Goal: Navigation & Orientation: Find specific page/section

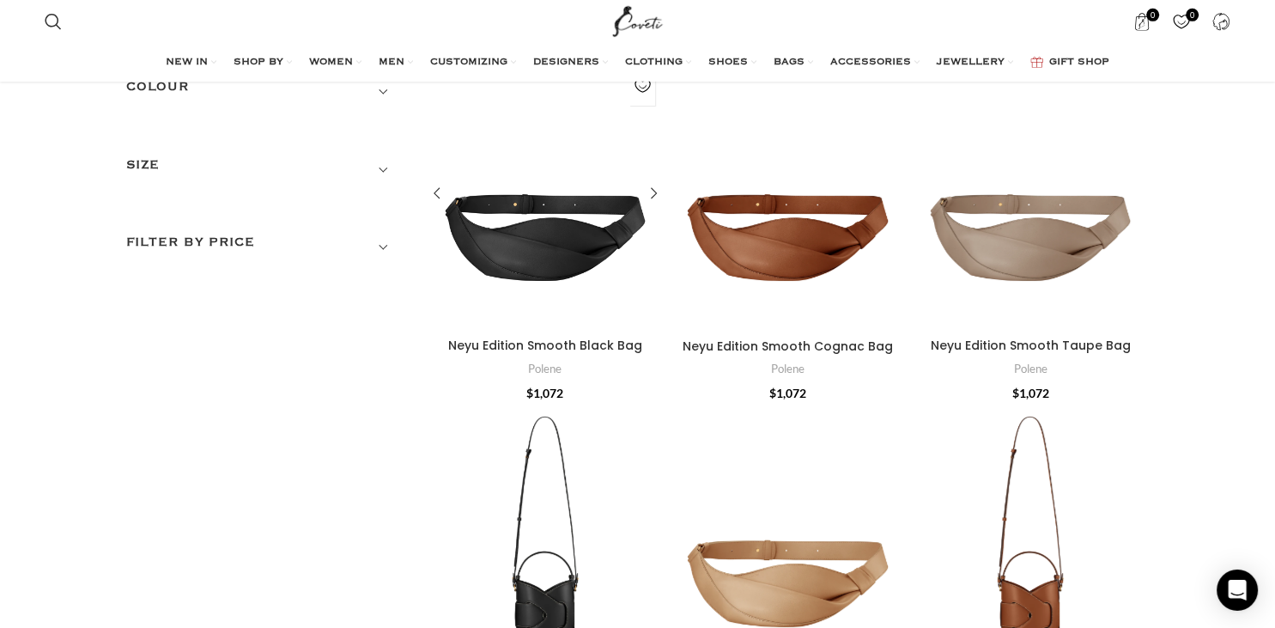
scroll to position [128, 0]
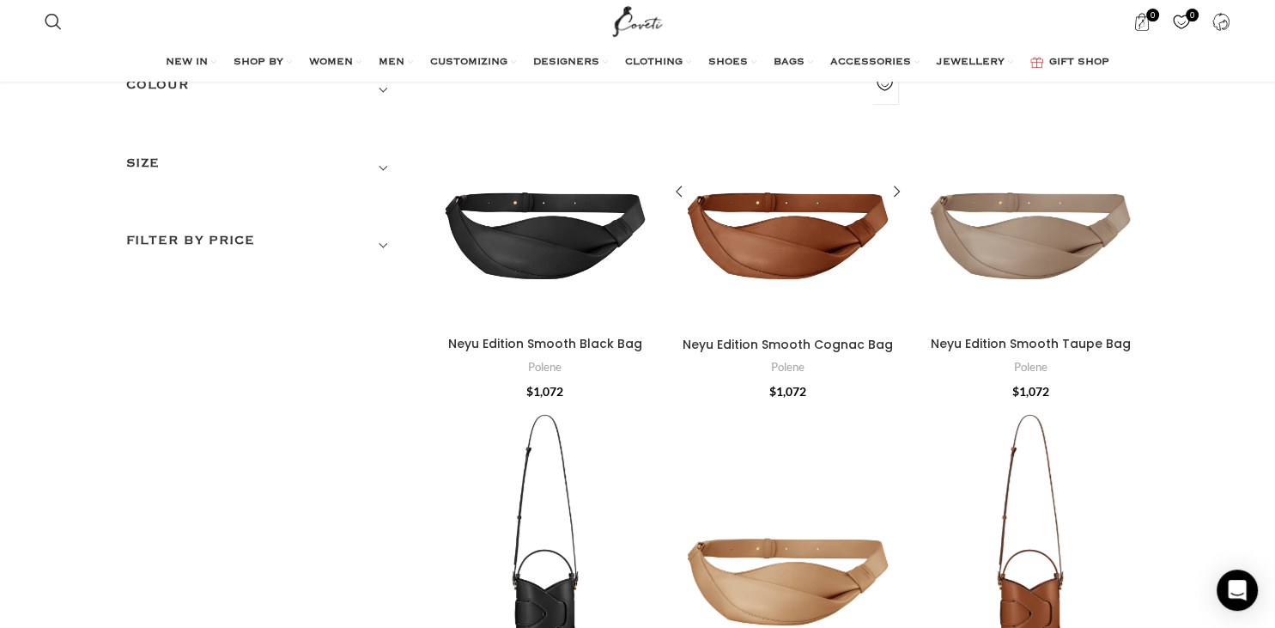
click at [746, 301] on div "Neyu Edition Smooth Cognac Bag" at bounding box center [757, 193] width 59 height 272
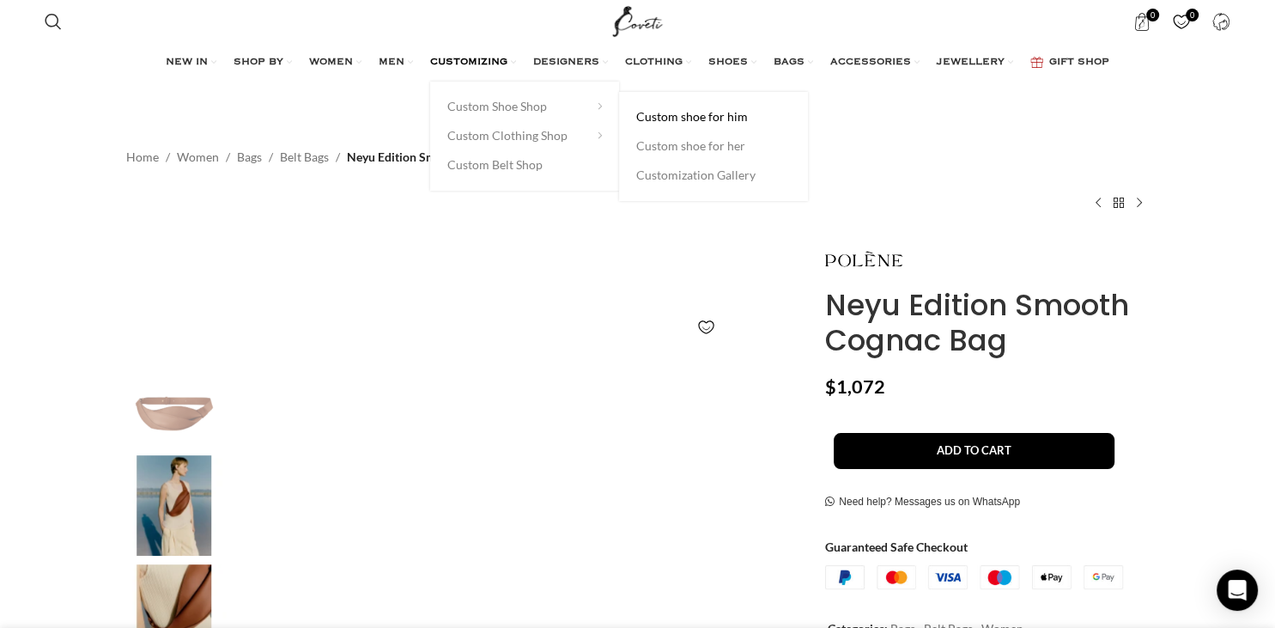
click at [694, 119] on link "Custom shoe for him" at bounding box center [713, 116] width 155 height 29
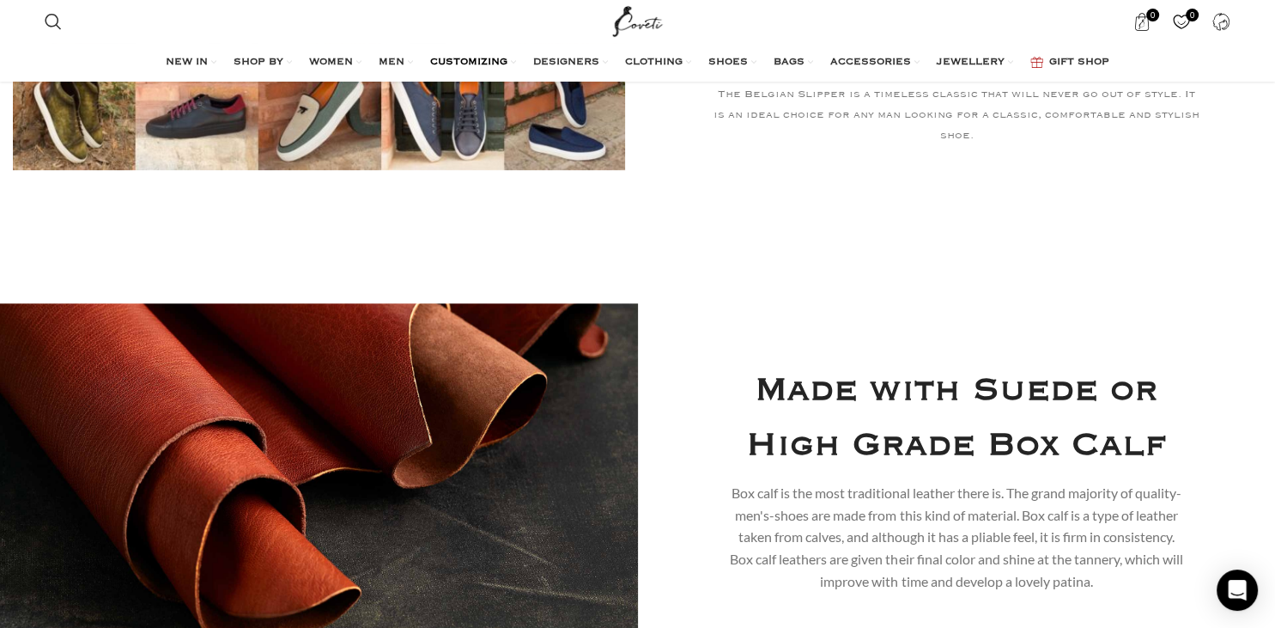
scroll to position [890, 0]
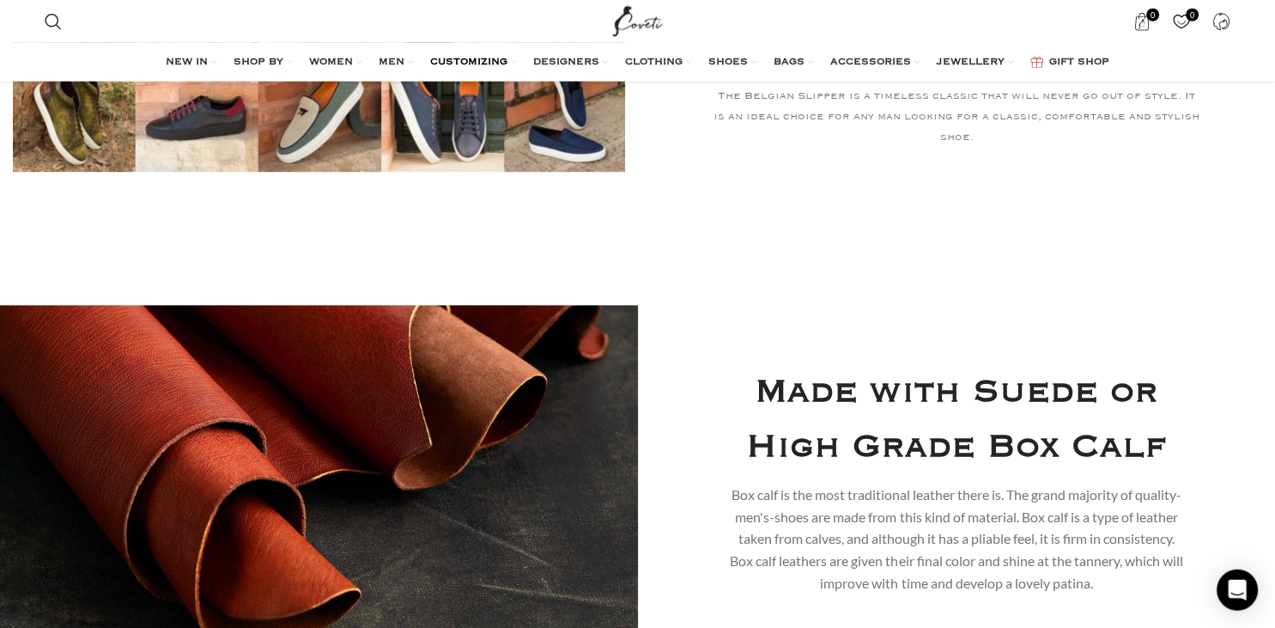
click at [498, 417] on div at bounding box center [319, 473] width 638 height 337
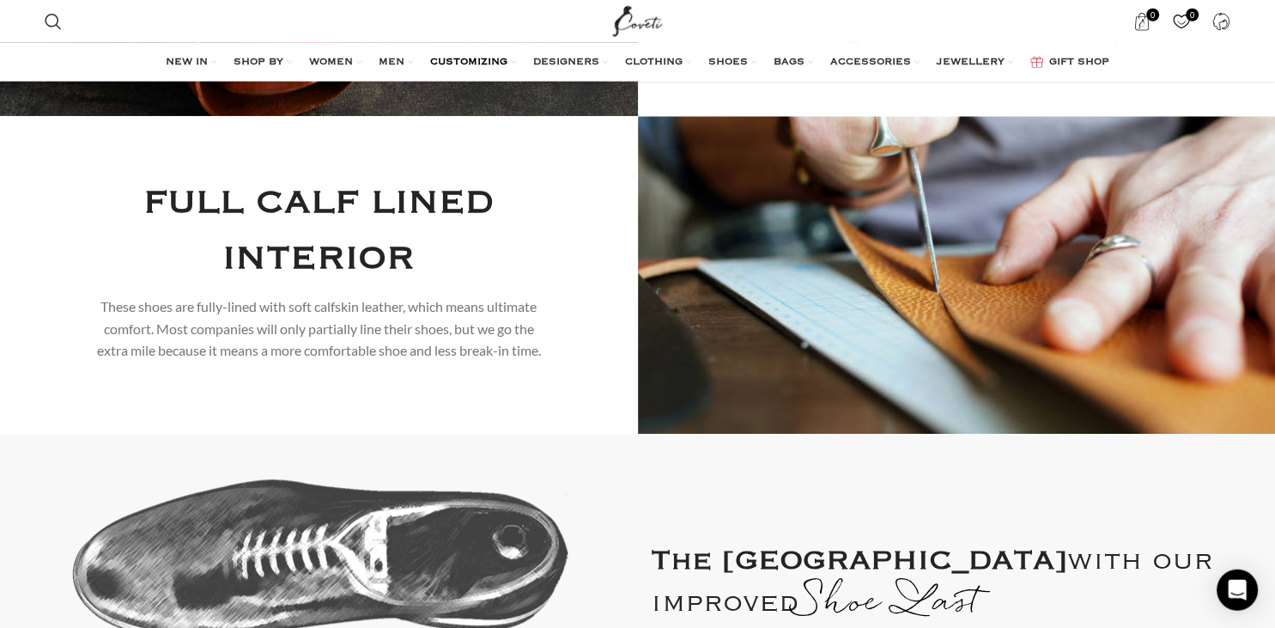
scroll to position [1407, 0]
